Goal: Information Seeking & Learning: Learn about a topic

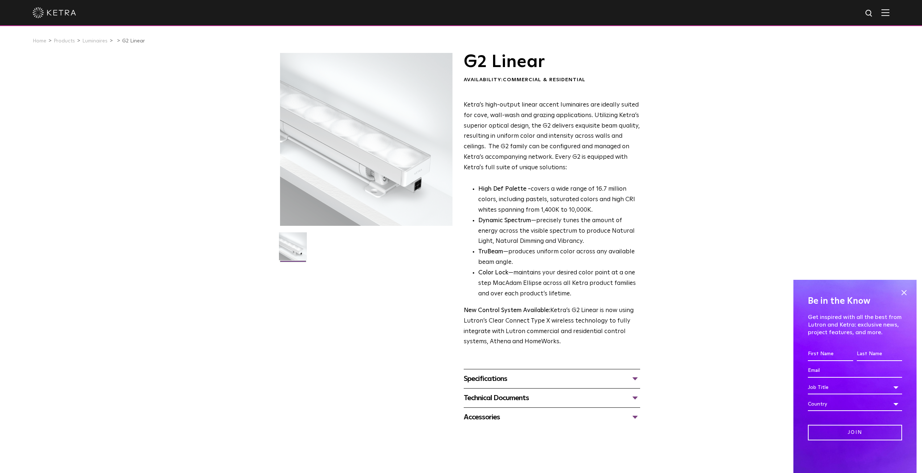
click at [904, 291] on span at bounding box center [904, 292] width 11 height 11
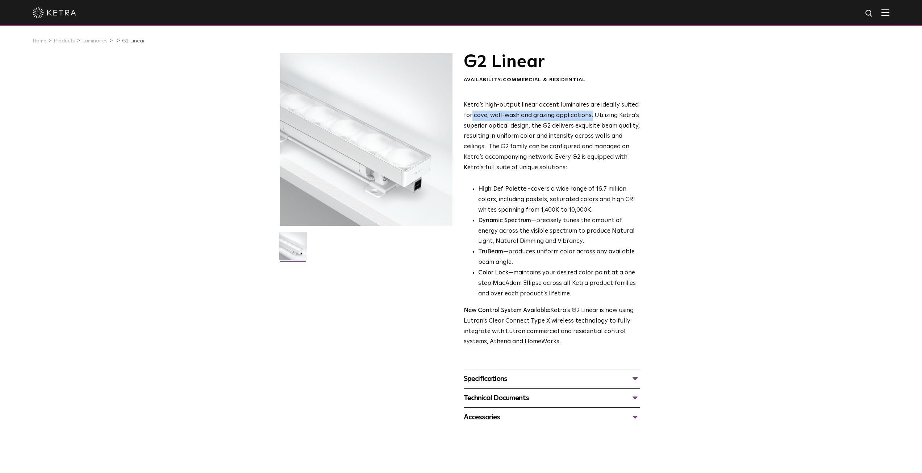
drag, startPoint x: 591, startPoint y: 118, endPoint x: 472, endPoint y: 117, distance: 118.9
click at [472, 117] on p "Ketra’s high-output linear accent luminaires are ideally suited for cove, wall-…" at bounding box center [552, 136] width 176 height 73
copy p "cove, wall-wash and grazing applications."
click at [535, 407] on div "Technical Documents G2 Specification Sheet G2 Installation Guide G2 Brochure G2…" at bounding box center [552, 397] width 176 height 19
click at [538, 397] on div "Technical Documents" at bounding box center [552, 398] width 176 height 12
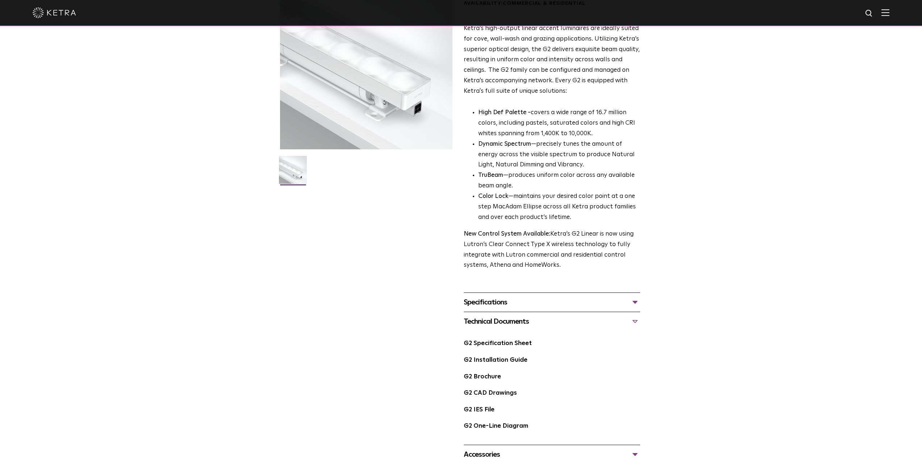
scroll to position [145, 0]
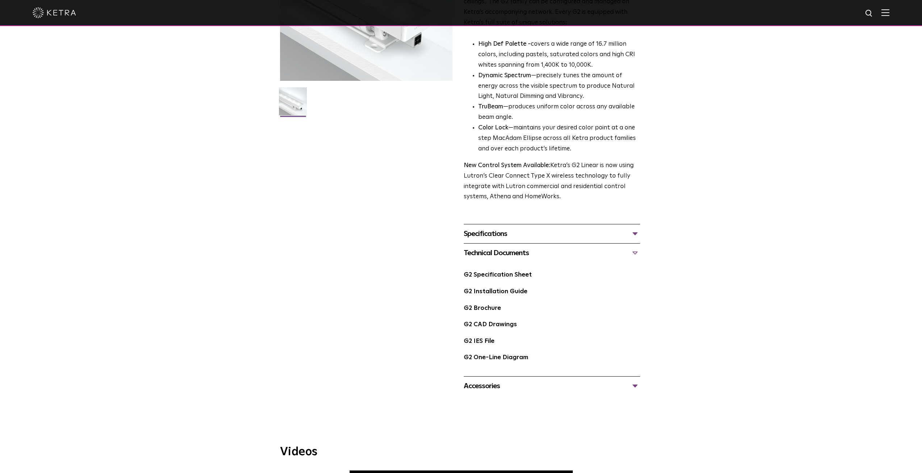
click at [492, 238] on div "Specifications" at bounding box center [552, 234] width 176 height 12
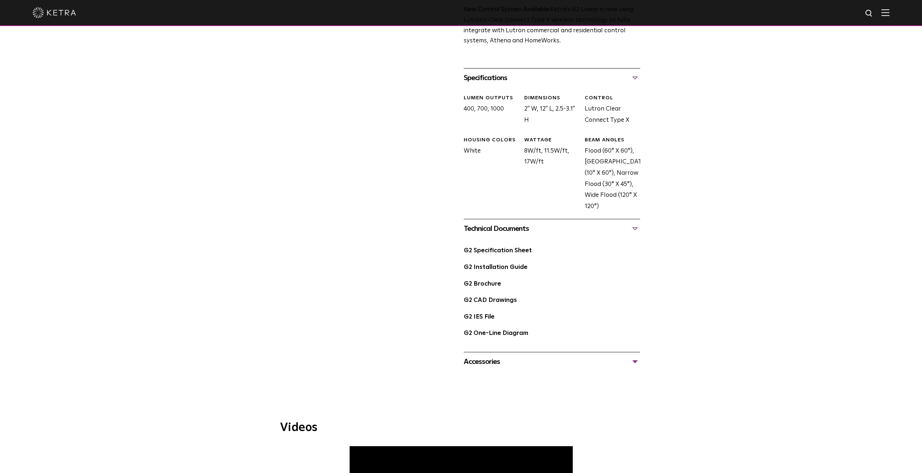
scroll to position [399, 0]
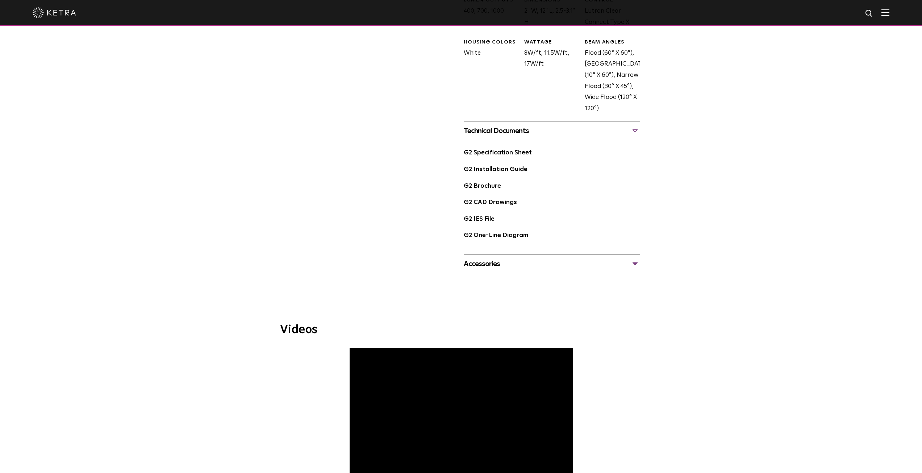
click at [498, 263] on div "Accessories" at bounding box center [552, 264] width 176 height 12
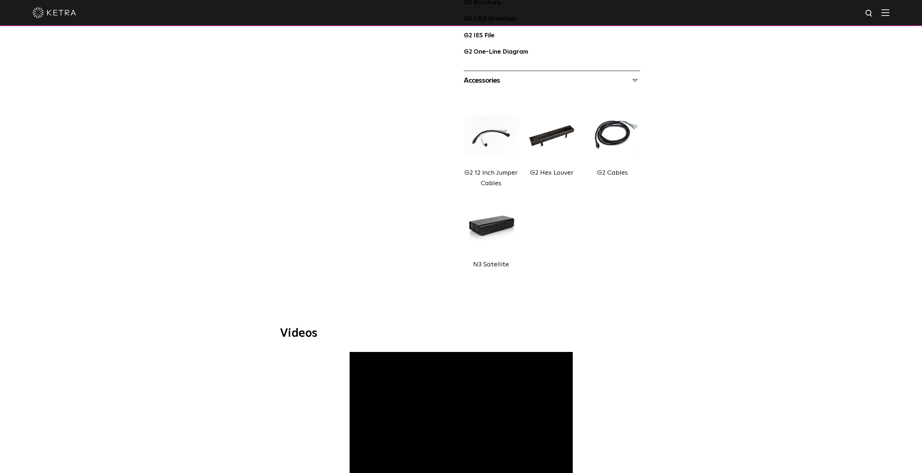
scroll to position [689, 0]
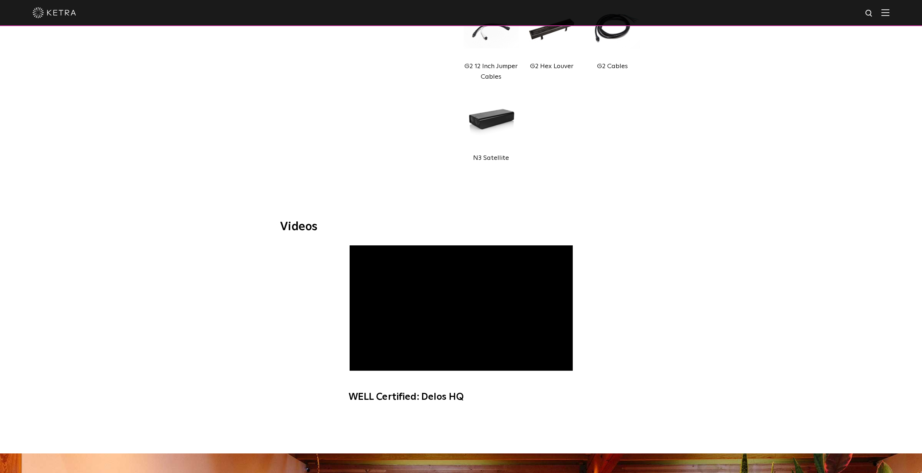
click at [362, 365] on span "WELL Certified: Delos HQ" at bounding box center [461, 327] width 244 height 165
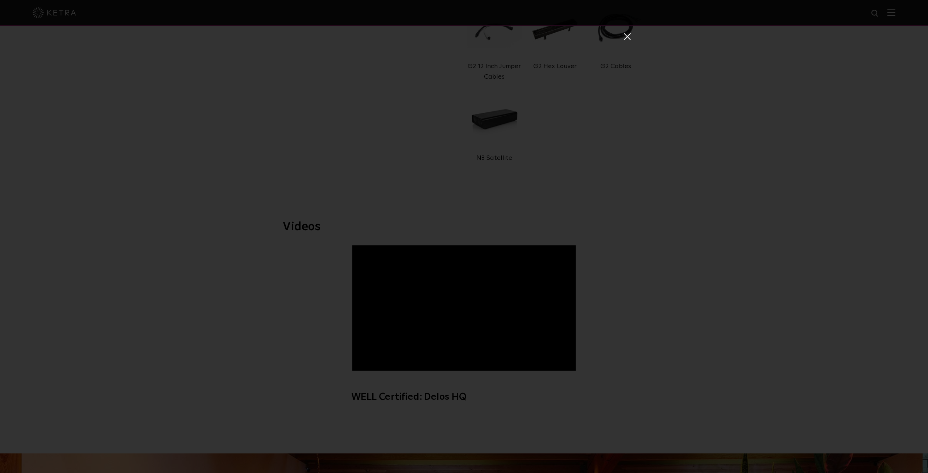
click at [635, 46] on div "WELL Certified: Delos HQ" at bounding box center [464, 236] width 928 height 473
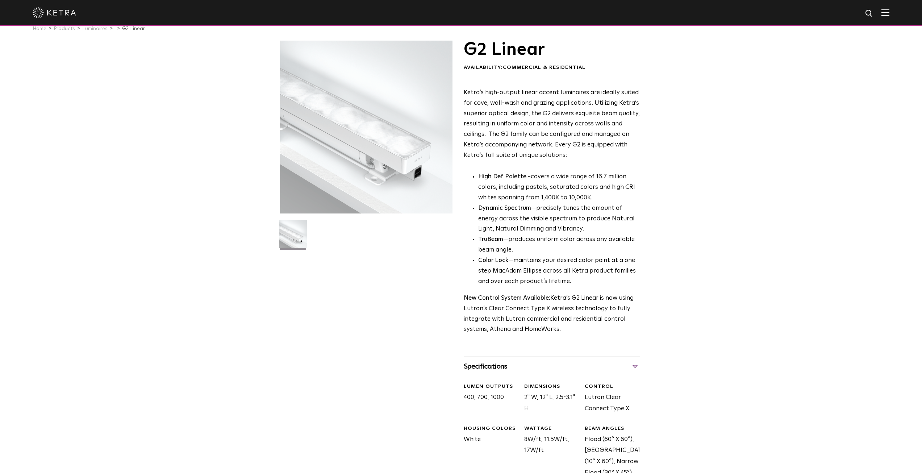
scroll to position [0, 0]
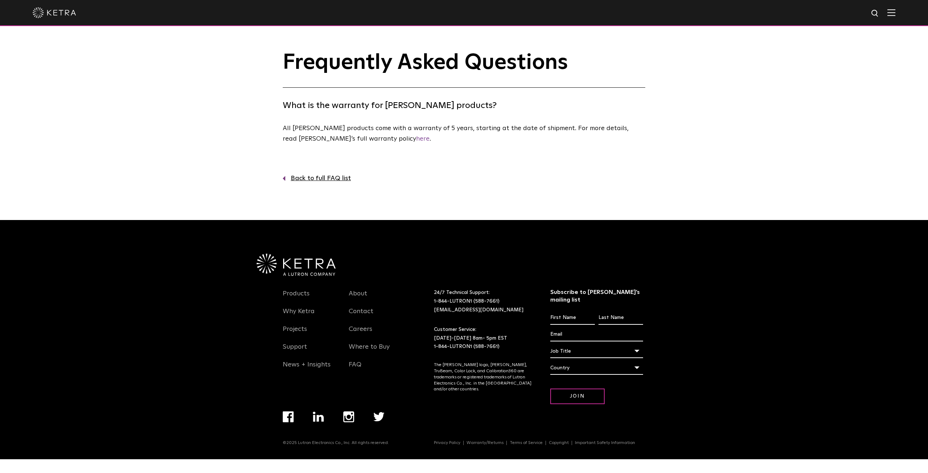
click at [324, 140] on p "All Ketra products come with a warranty of 5 years, starting at the date of shi…" at bounding box center [462, 133] width 359 height 21
click at [609, 130] on p "All Ketra products come with a warranty of 5 years, starting at the date of shi…" at bounding box center [462, 133] width 359 height 21
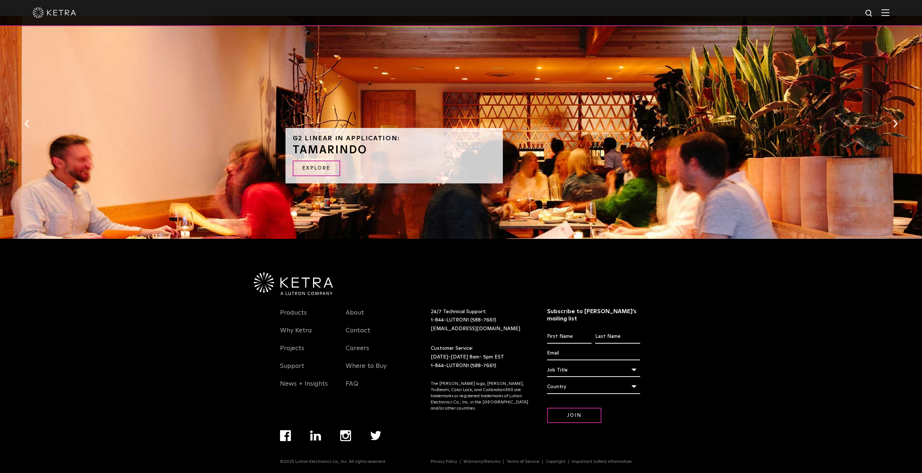
click at [314, 167] on link "EXPLORE" at bounding box center [316, 169] width 47 height 16
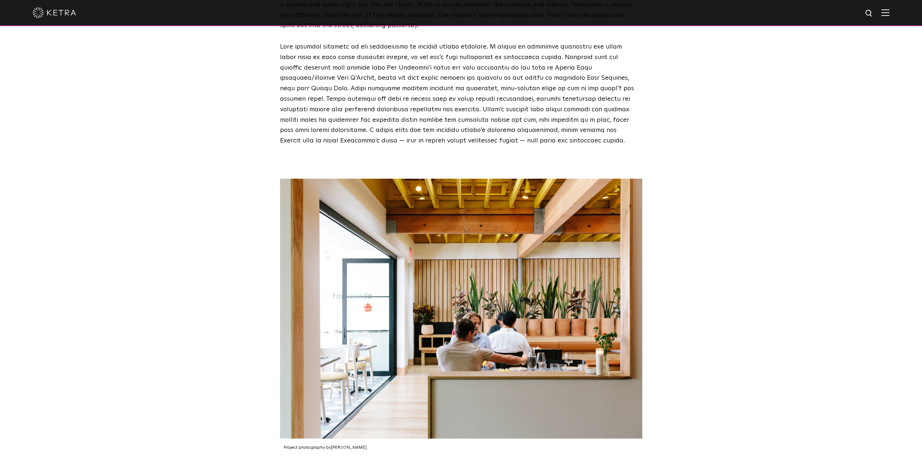
scroll to position [1305, 0]
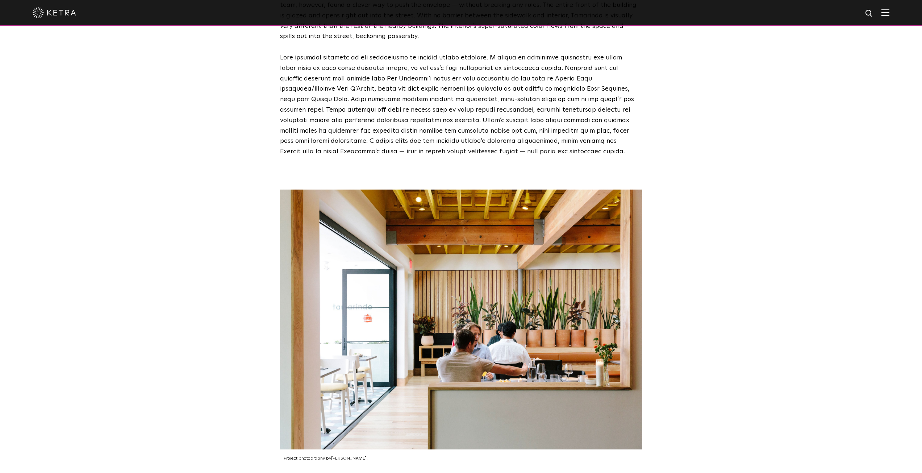
click at [496, 275] on img at bounding box center [461, 320] width 362 height 260
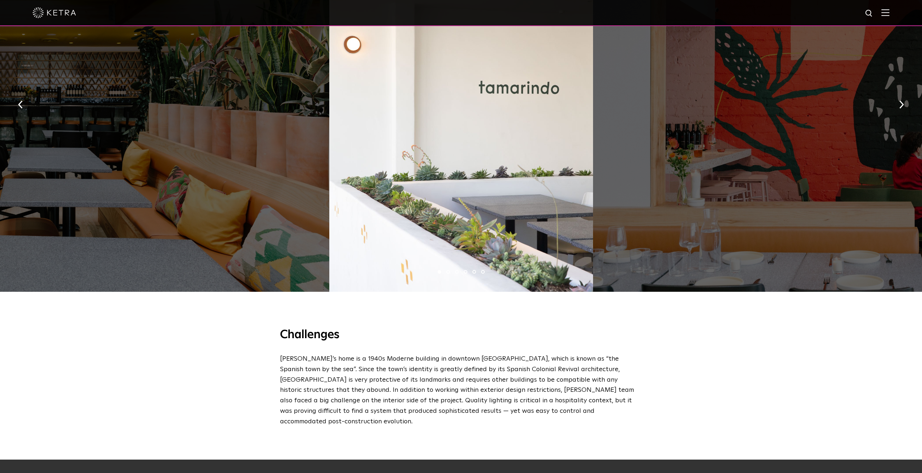
scroll to position [580, 0]
